Goal: Transaction & Acquisition: Purchase product/service

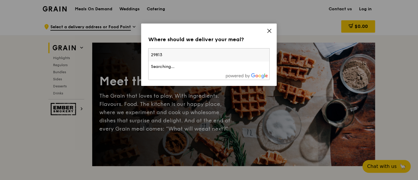
type input "298135"
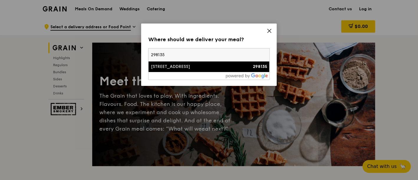
drag, startPoint x: 146, startPoint y: 56, endPoint x: 129, endPoint y: 54, distance: 16.3
click at [129, 54] on div "Where should we deliver your meal? Please enter three or more characters [STREE…" at bounding box center [209, 90] width 418 height 180
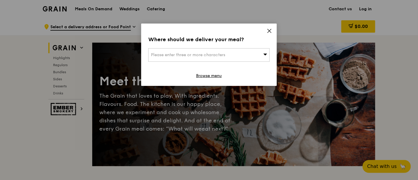
click at [175, 56] on span "Please enter three or more characters" at bounding box center [188, 54] width 74 height 5
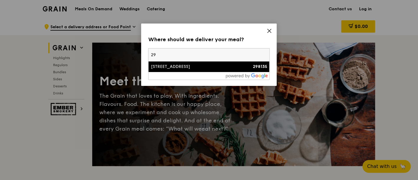
type input "2"
type input "575585"
click at [178, 66] on div "[STREET_ADDRESS]" at bounding box center [194, 67] width 87 height 6
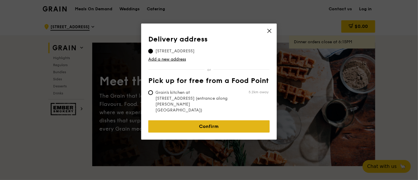
click at [208, 120] on link "Confirm" at bounding box center [208, 126] width 121 height 12
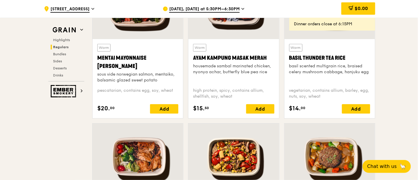
scroll to position [622, 0]
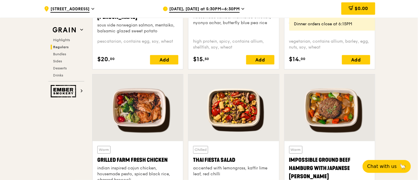
click at [248, 103] on div at bounding box center [233, 108] width 90 height 67
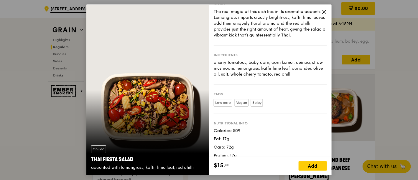
scroll to position [27, 0]
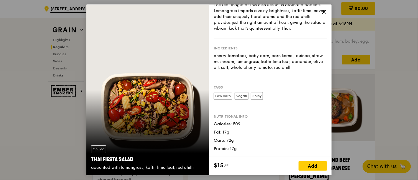
click at [323, 14] on icon at bounding box center [323, 11] width 5 height 5
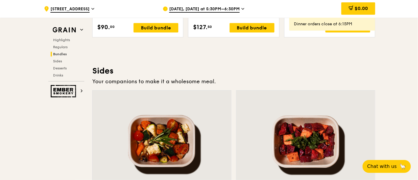
scroll to position [1309, 0]
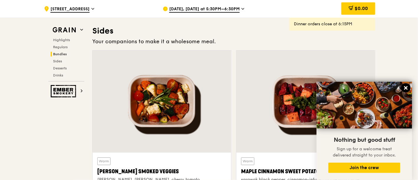
click at [407, 87] on icon at bounding box center [406, 88] width 4 height 4
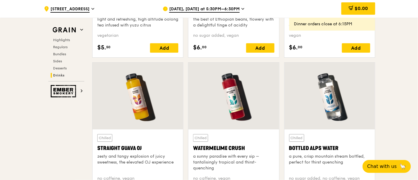
scroll to position [2291, 0]
